Goal: Task Accomplishment & Management: Manage account settings

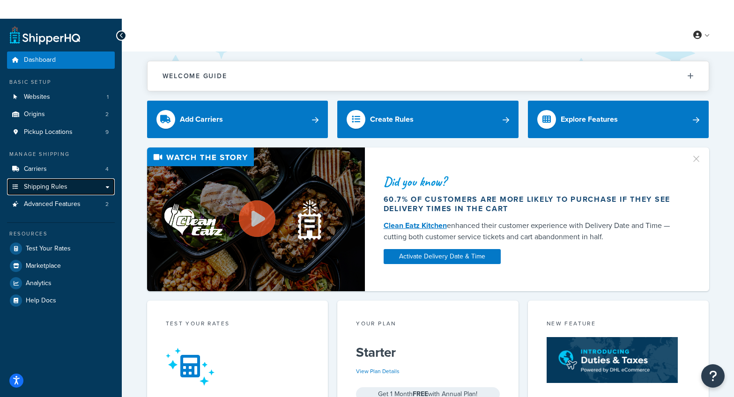
click at [40, 187] on span "Shipping Rules" at bounding box center [46, 187] width 44 height 8
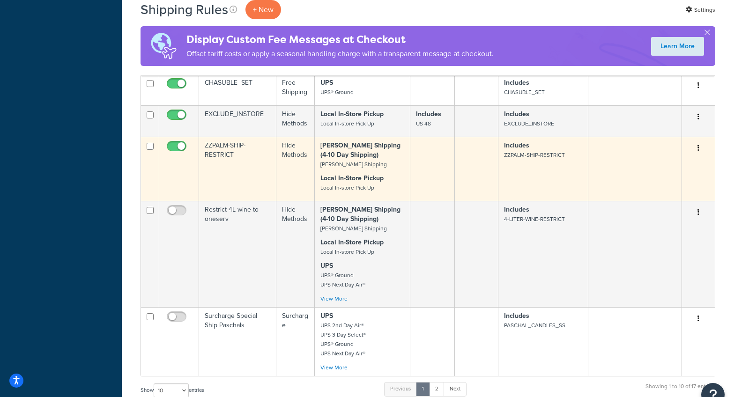
scroll to position [678, 0]
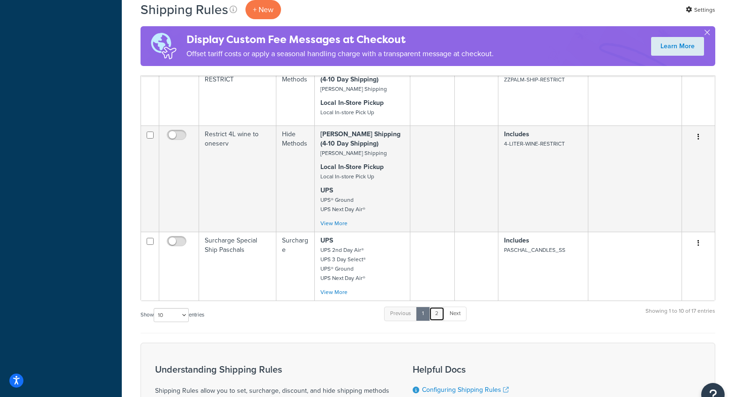
click at [439, 314] on link "2" at bounding box center [436, 314] width 15 height 14
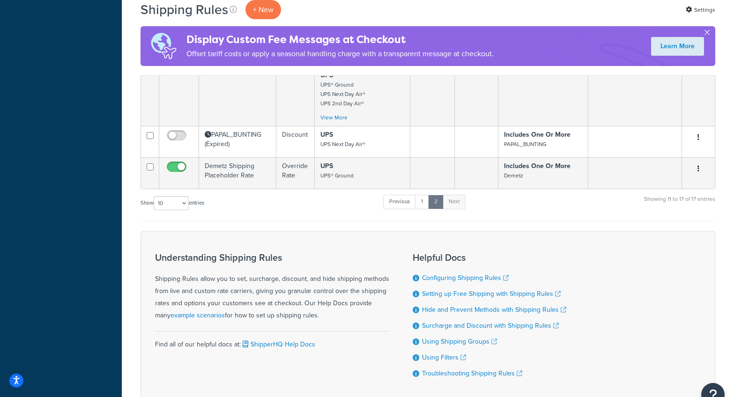
scroll to position [510, 0]
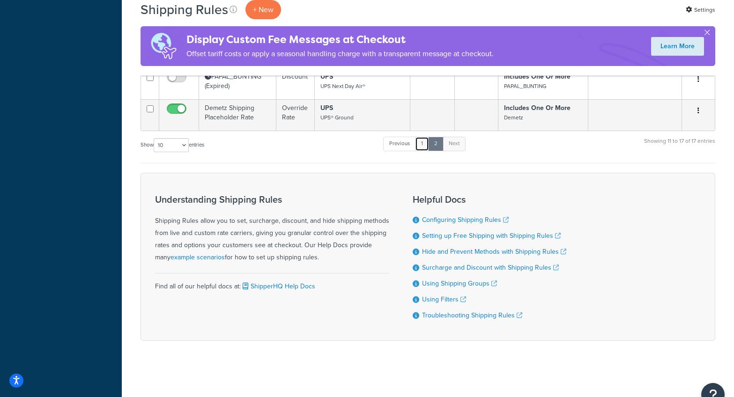
click at [424, 143] on link "1" at bounding box center [422, 144] width 14 height 14
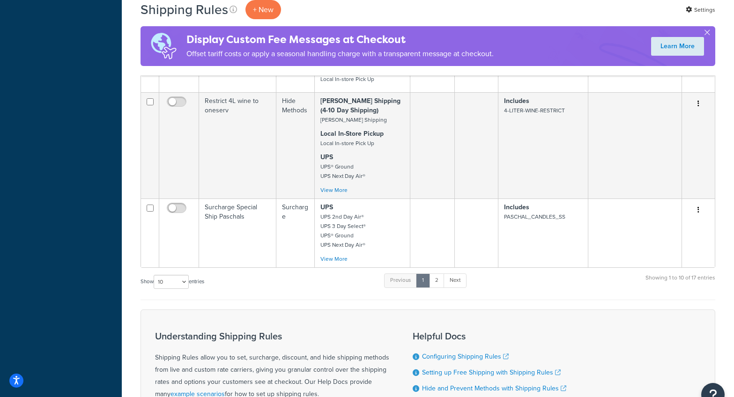
scroll to position [487, 0]
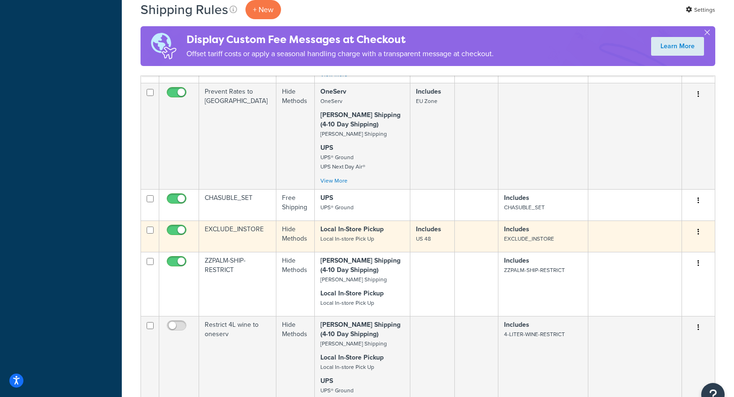
click at [559, 239] on p "Includes EXCLUDE_INSTORE" at bounding box center [543, 234] width 78 height 19
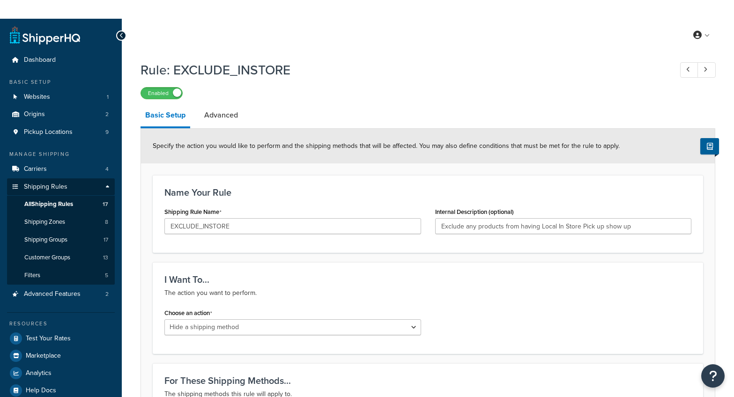
select select "HIDE"
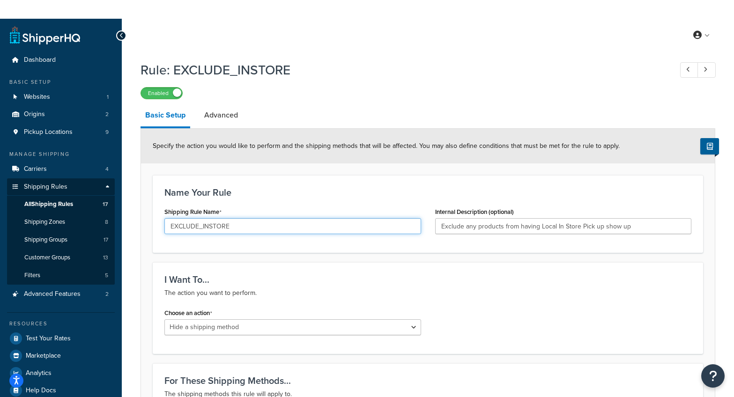
drag, startPoint x: 253, startPoint y: 229, endPoint x: 157, endPoint y: 225, distance: 96.1
click at [157, 225] on div "Shipping Rule Name EXCLUDE_INSTORE" at bounding box center [292, 223] width 271 height 36
